Goal: Check status: Check status

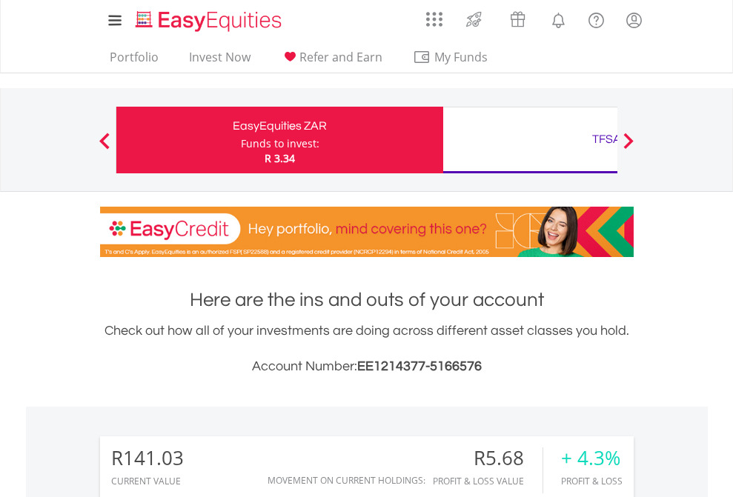
click at [241, 140] on div "Funds to invest:" at bounding box center [280, 143] width 79 height 15
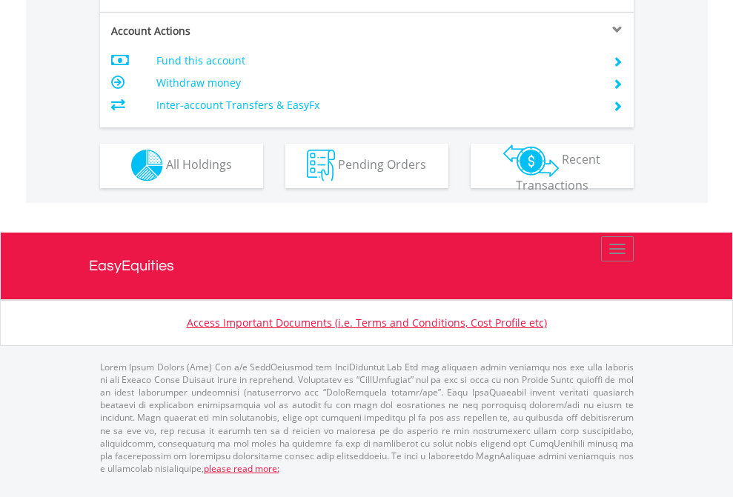
scroll to position [1386, 0]
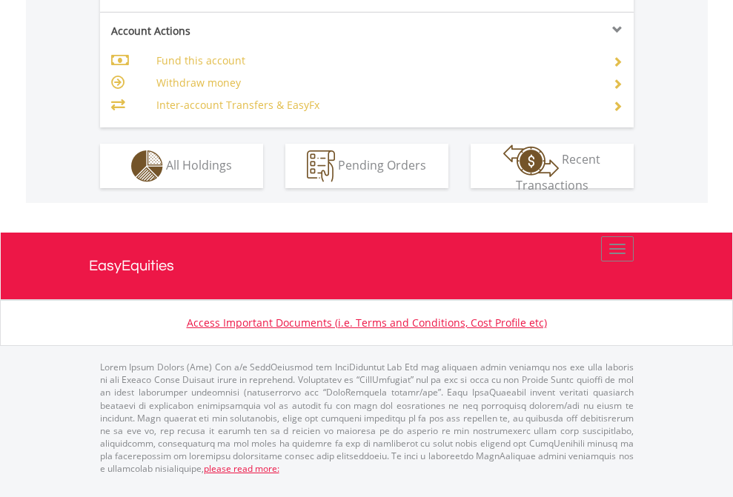
scroll to position [1391, 0]
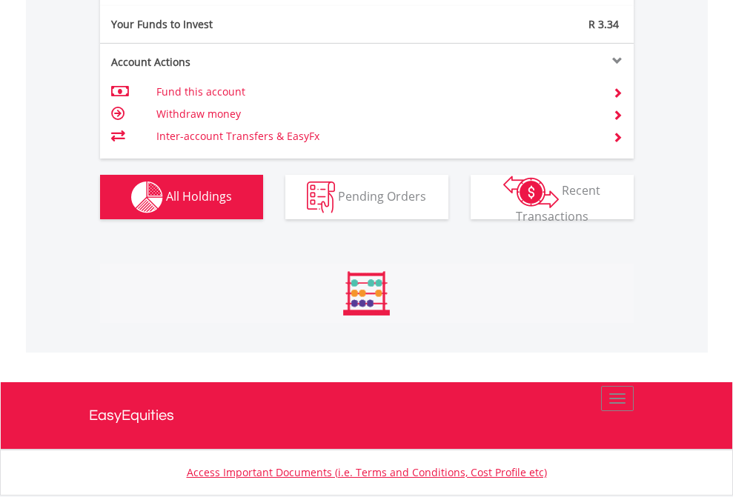
scroll to position [142, 233]
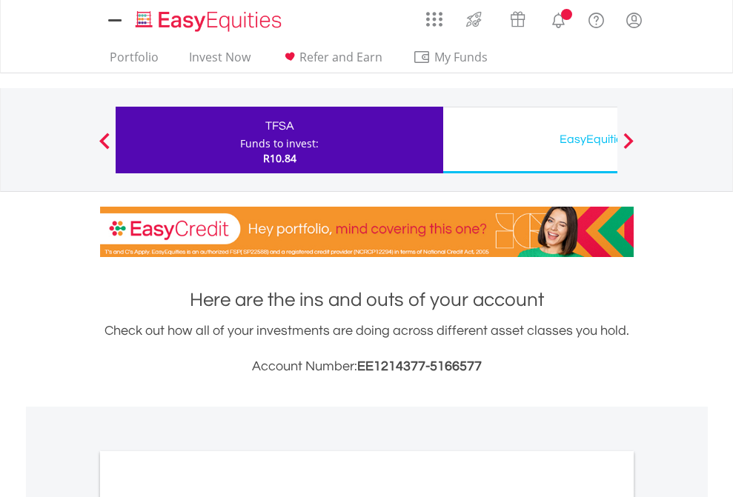
scroll to position [891, 0]
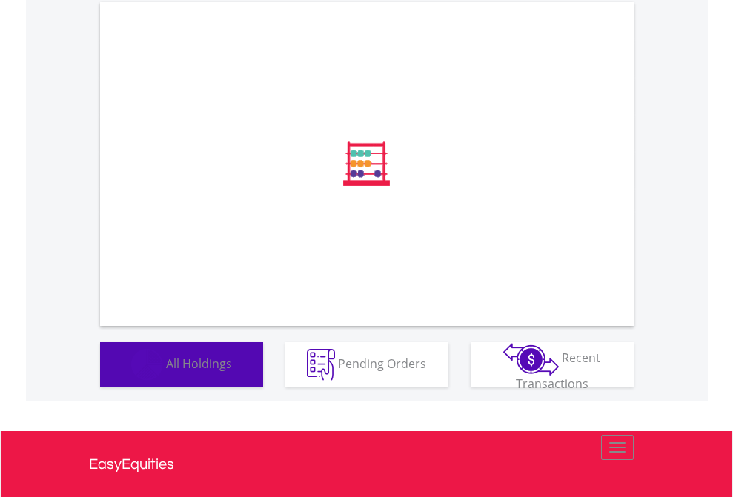
click at [166, 371] on span "All Holdings" at bounding box center [199, 363] width 66 height 16
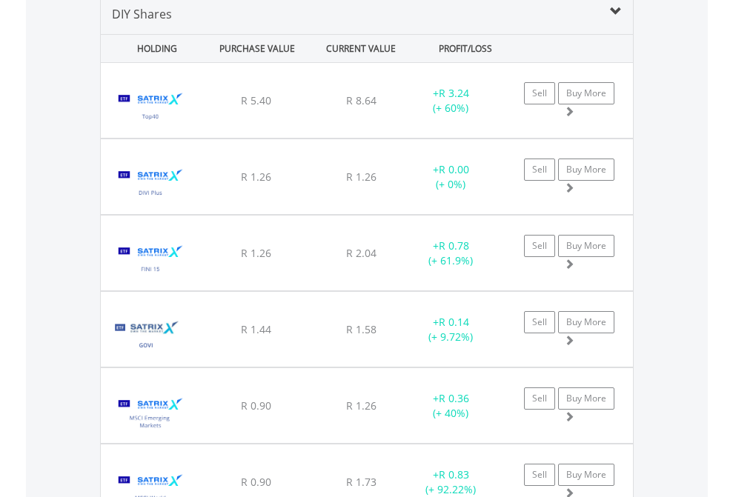
scroll to position [1432, 0]
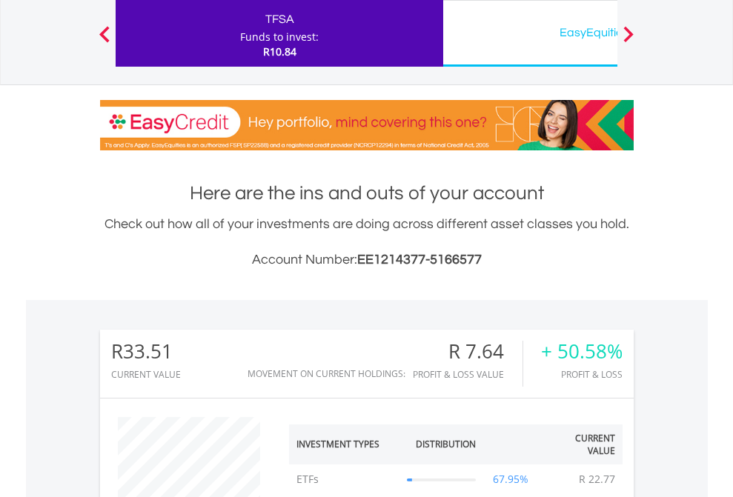
scroll to position [142, 233]
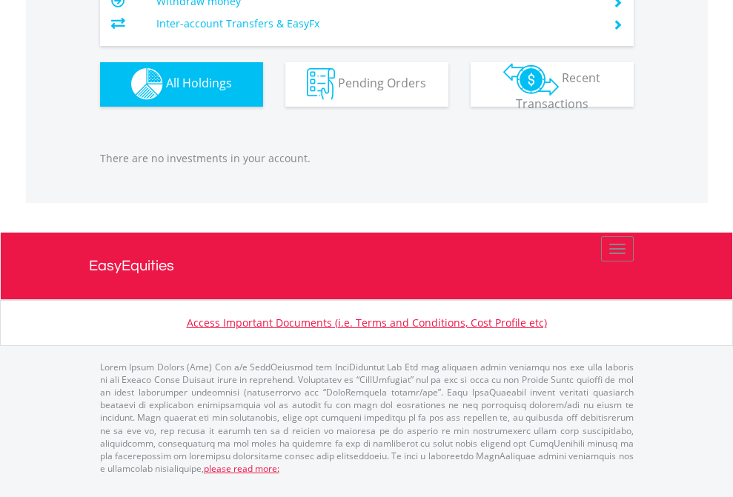
scroll to position [142, 233]
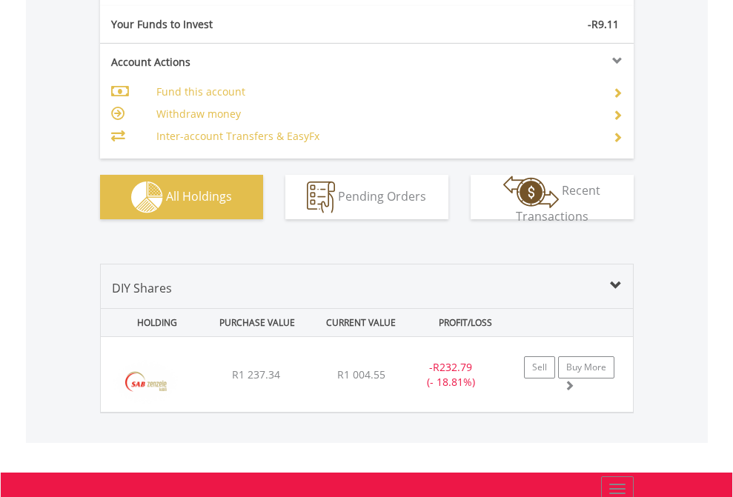
scroll to position [1648, 0]
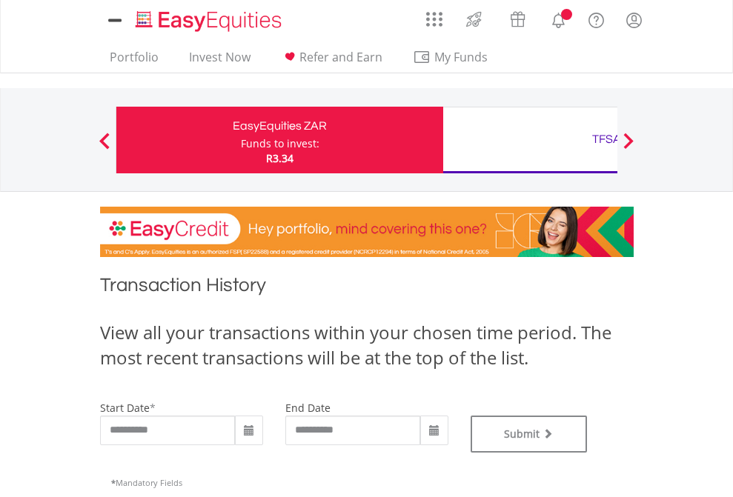
type input "**********"
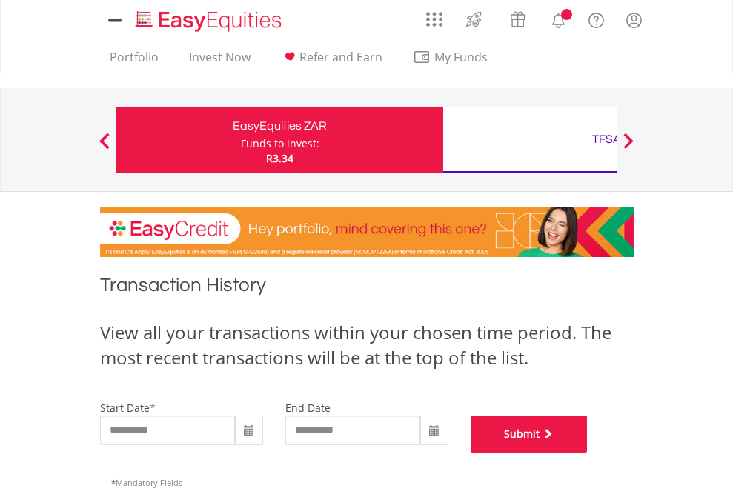
click at [588, 453] on button "Submit" at bounding box center [528, 434] width 117 height 37
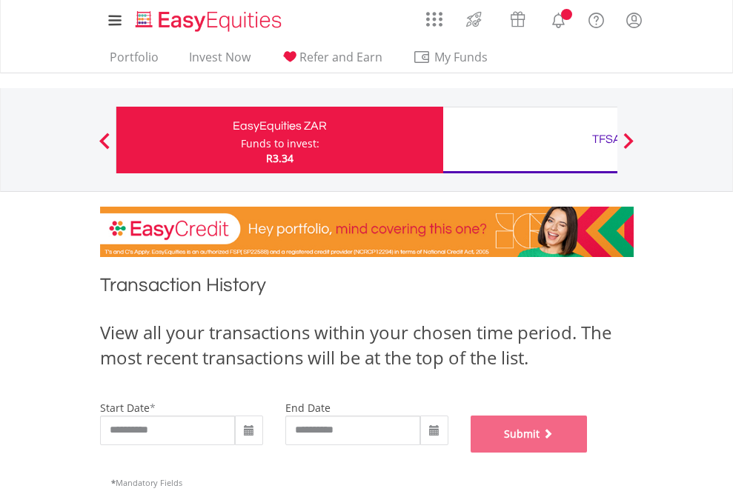
scroll to position [601, 0]
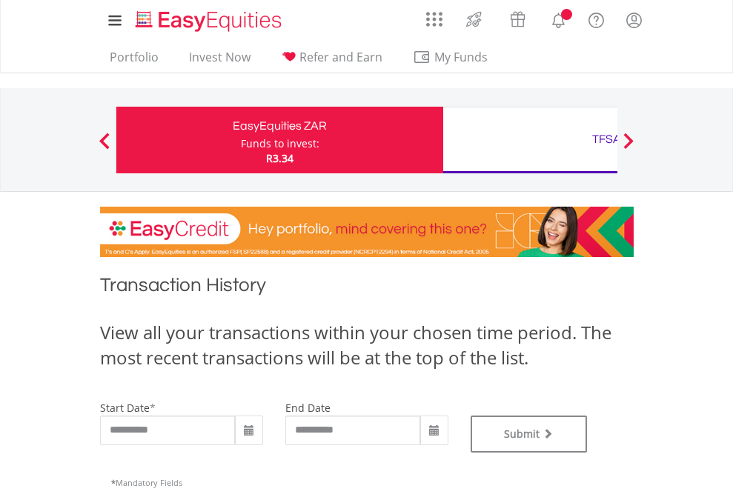
click at [530, 140] on div "TFSA" at bounding box center [606, 139] width 309 height 21
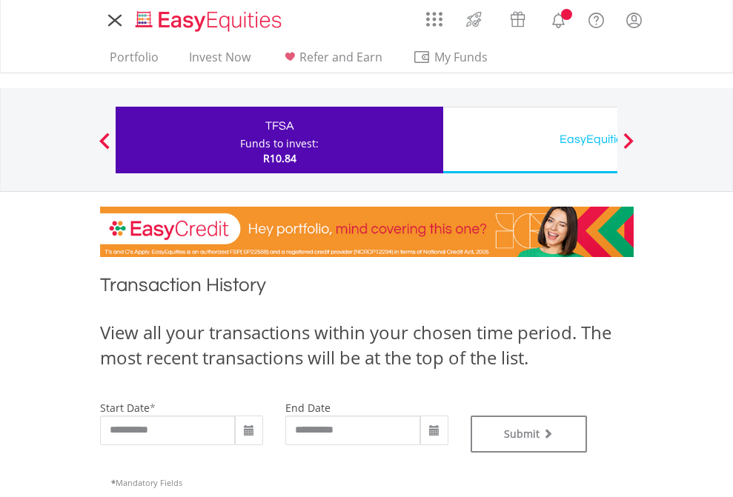
type input "**********"
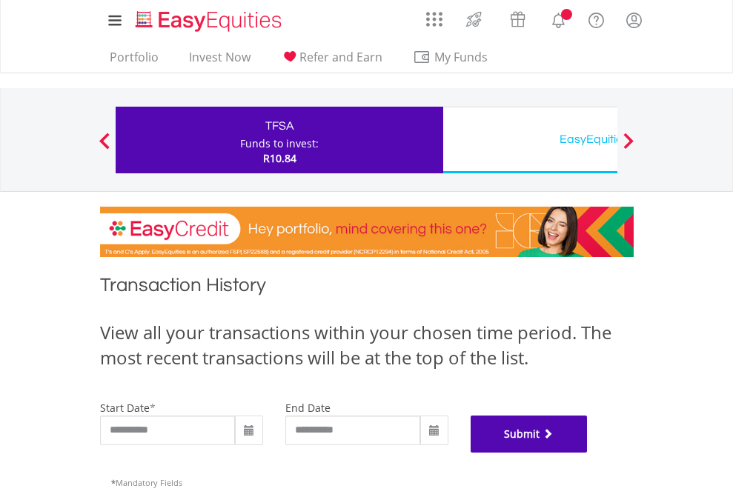
click at [588, 453] on button "Submit" at bounding box center [528, 434] width 117 height 37
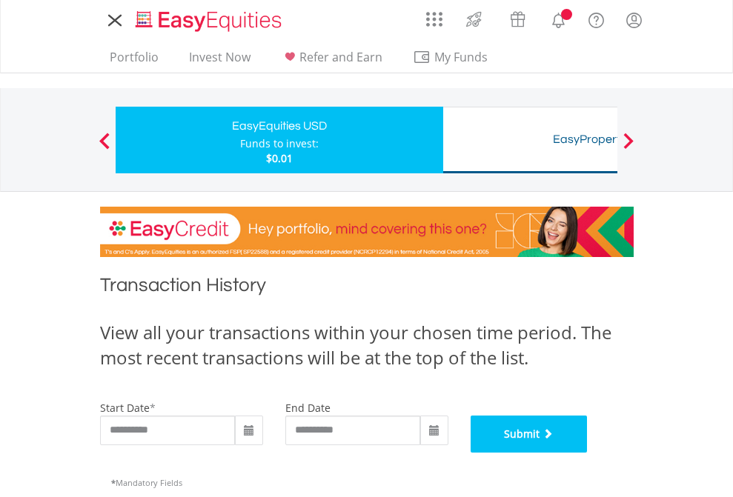
click at [588, 453] on button "Submit" at bounding box center [528, 434] width 117 height 37
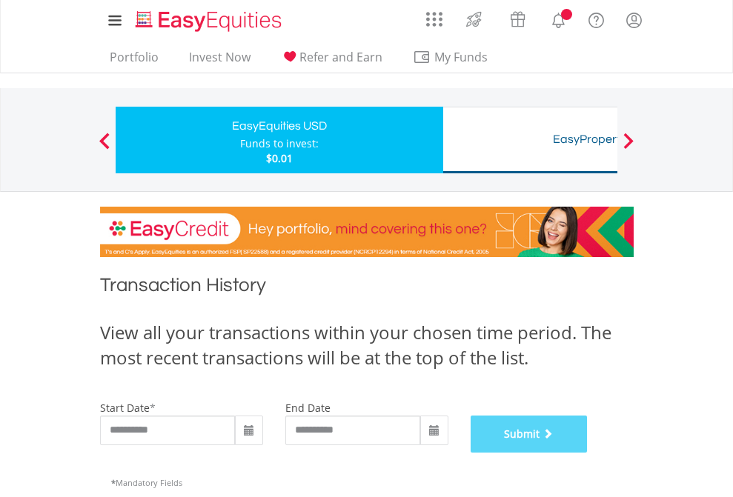
scroll to position [601, 0]
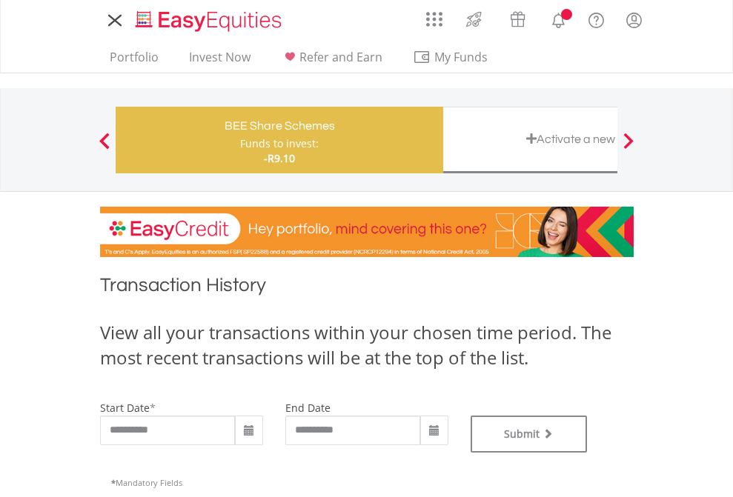
type input "**********"
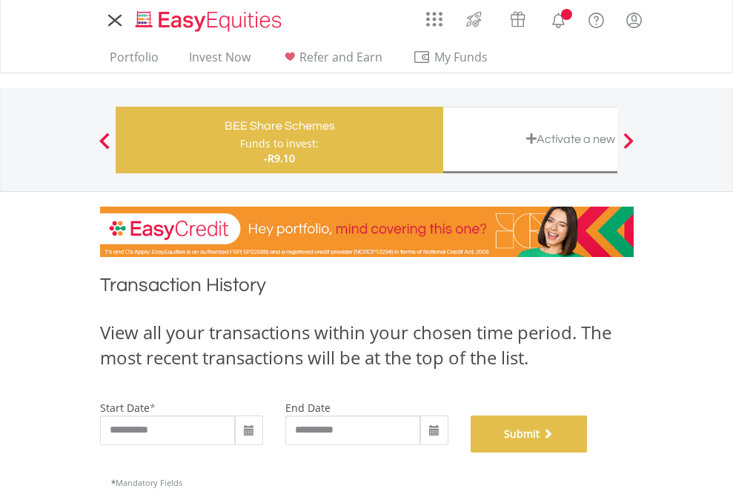
click at [588, 453] on button "Submit" at bounding box center [528, 434] width 117 height 37
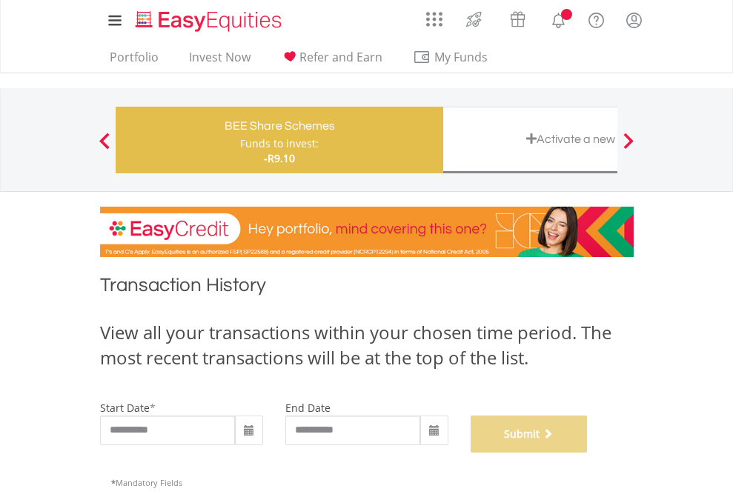
scroll to position [601, 0]
